Goal: Task Accomplishment & Management: Complete application form

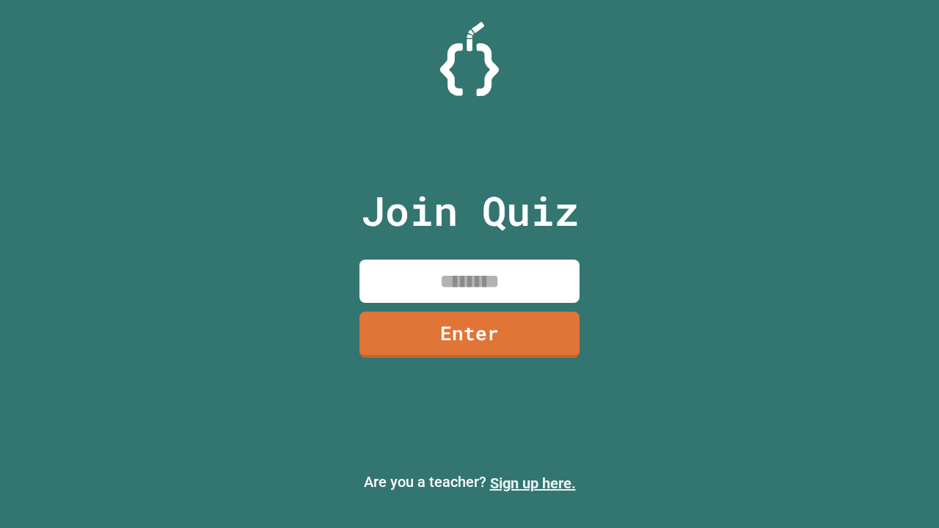
click at [533, 483] on link "Sign up here." at bounding box center [533, 484] width 86 height 18
